Goal: Task Accomplishment & Management: Complete application form

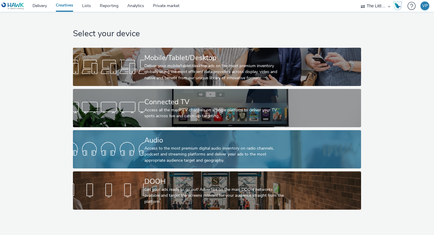
click at [183, 160] on div "Access to the most premium digital audio inventory on radio channels, podcast a…" at bounding box center [215, 155] width 143 height 18
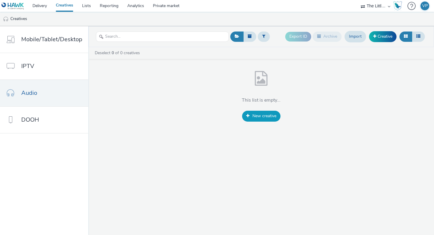
click at [247, 112] on link "New creative" at bounding box center [261, 116] width 38 height 11
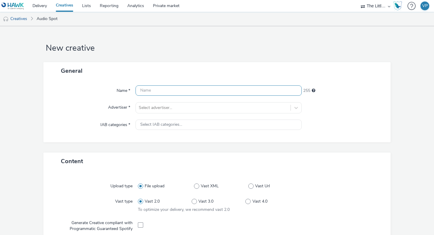
click at [199, 92] on input "text" at bounding box center [218, 91] width 166 height 10
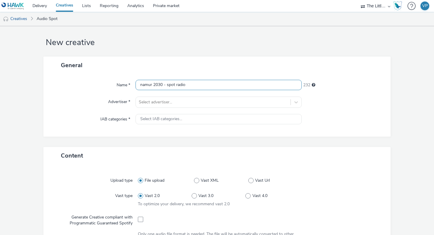
scroll to position [6, 0]
type input "namur 2030 - spot radio"
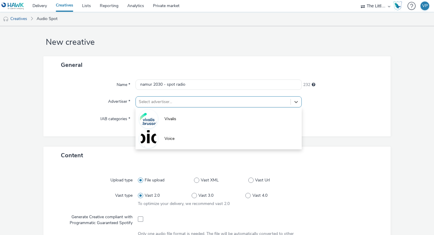
click at [206, 103] on div at bounding box center [213, 102] width 149 height 7
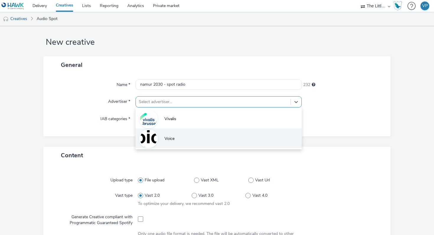
click at [188, 133] on li "Voice" at bounding box center [218, 139] width 166 height 20
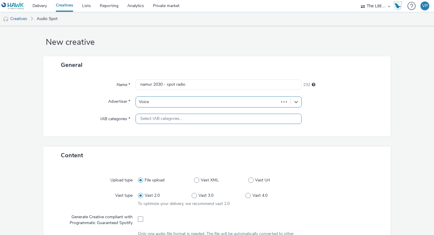
type input "[URL][DOMAIN_NAME]"
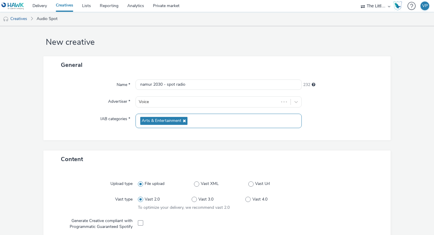
click at [189, 118] on div "Arts & Entertainment" at bounding box center [218, 121] width 166 height 14
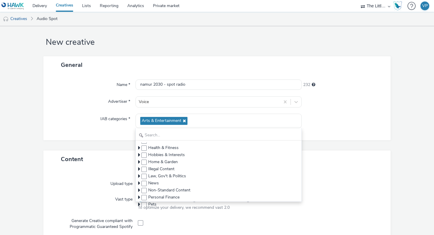
scroll to position [62, 0]
click at [144, 170] on span at bounding box center [143, 169] width 5 height 5
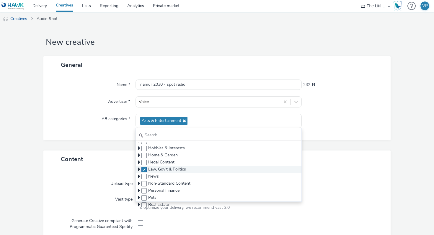
checkbox input "true"
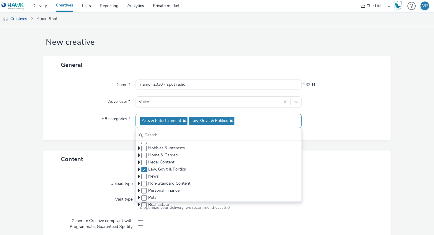
click at [184, 121] on icon at bounding box center [183, 121] width 5 height 4
checkbox input "false"
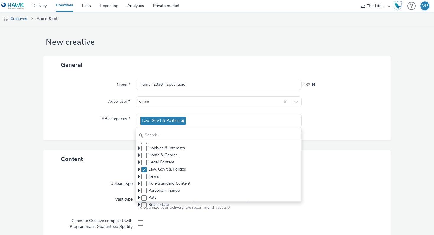
click at [120, 137] on div "Name * namur 2030 - spot radio 232 Advertiser * Voice IAB categories * Law, Gov…" at bounding box center [216, 107] width 347 height 67
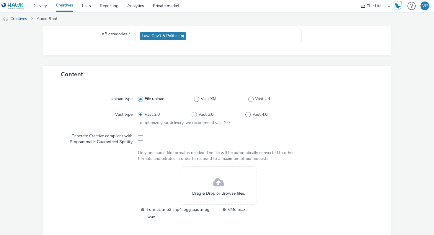
scroll to position [111, 0]
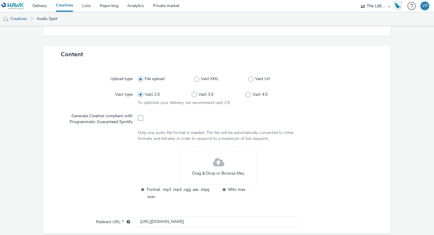
click at [220, 165] on span at bounding box center [219, 163] width 12 height 16
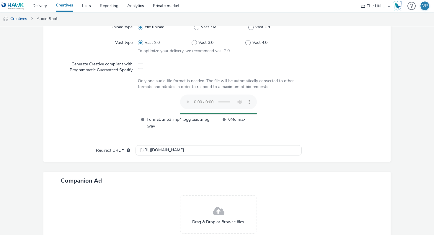
scroll to position [164, 0]
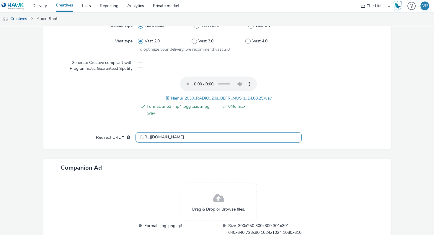
click at [164, 137] on input "[URL][DOMAIN_NAME]" at bounding box center [218, 137] width 166 height 10
paste input "s://[DOMAIN_NAME][URL]"
type input "[URL][DOMAIN_NAME]"
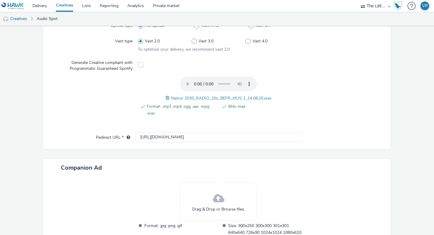
click at [211, 157] on div "Content Upload type File upload Vast XML Vast Url Vast type Vast 2.0 Vast 3.0 V…" at bounding box center [216, 125] width 347 height 267
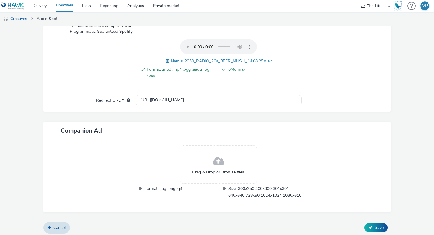
scroll to position [211, 0]
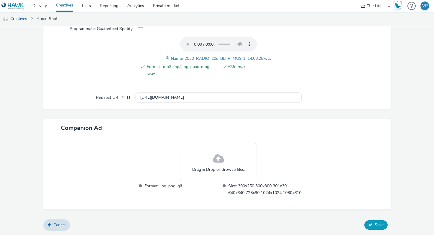
click at [375, 226] on span "Save" at bounding box center [378, 225] width 9 height 6
